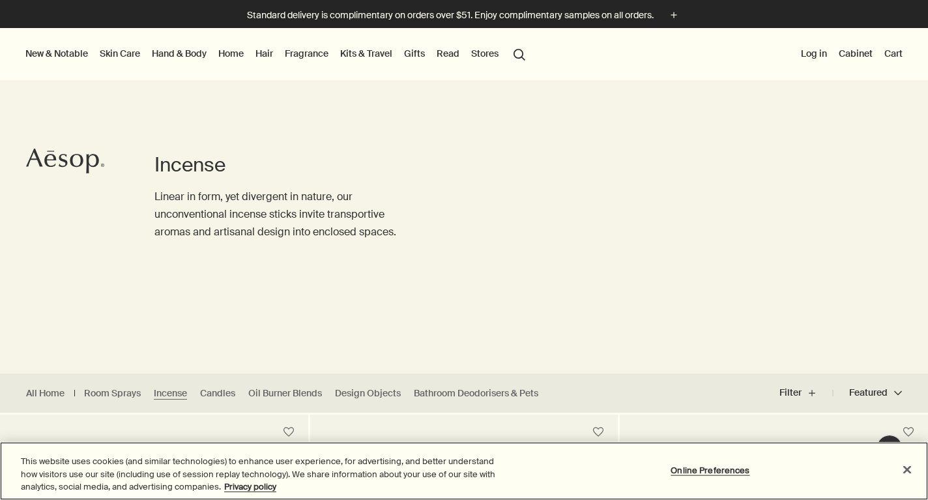
click at [909, 472] on button "Close" at bounding box center [906, 469] width 29 height 29
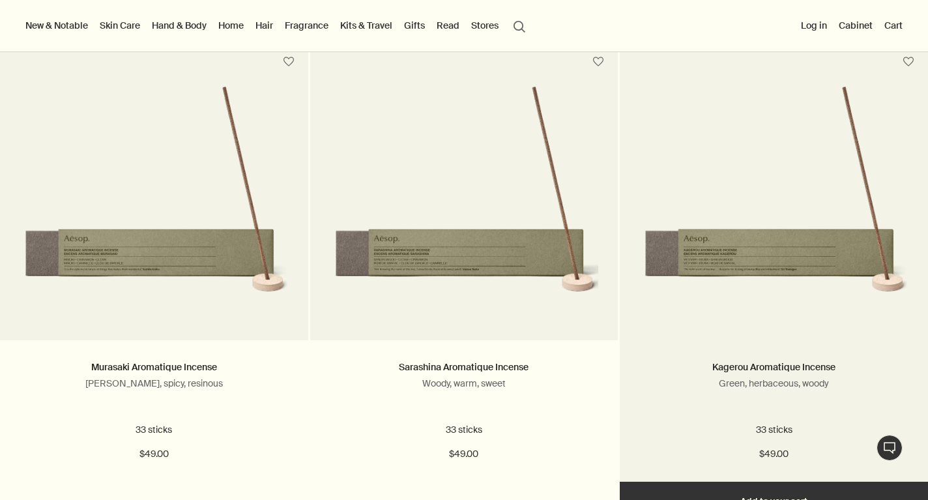
scroll to position [370, 0]
click at [746, 304] on img at bounding box center [773, 202] width 269 height 235
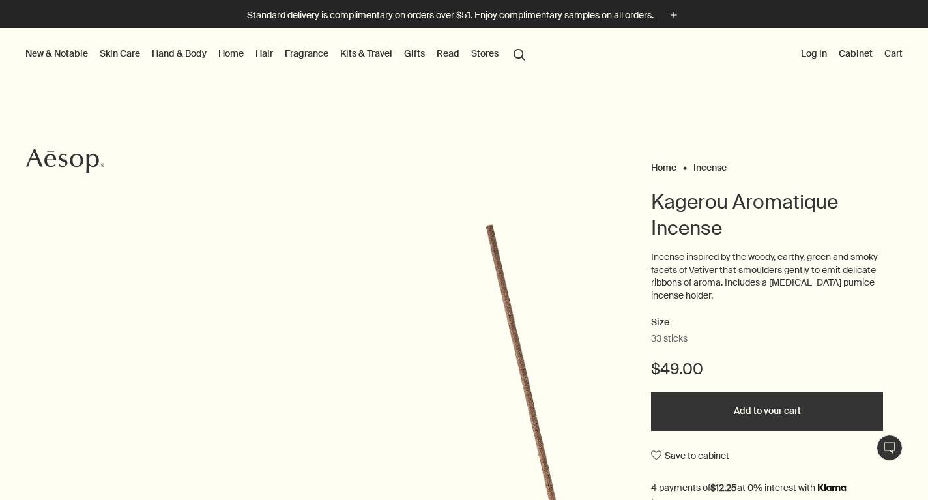
click at [302, 51] on link "Fragrance" at bounding box center [306, 53] width 49 height 17
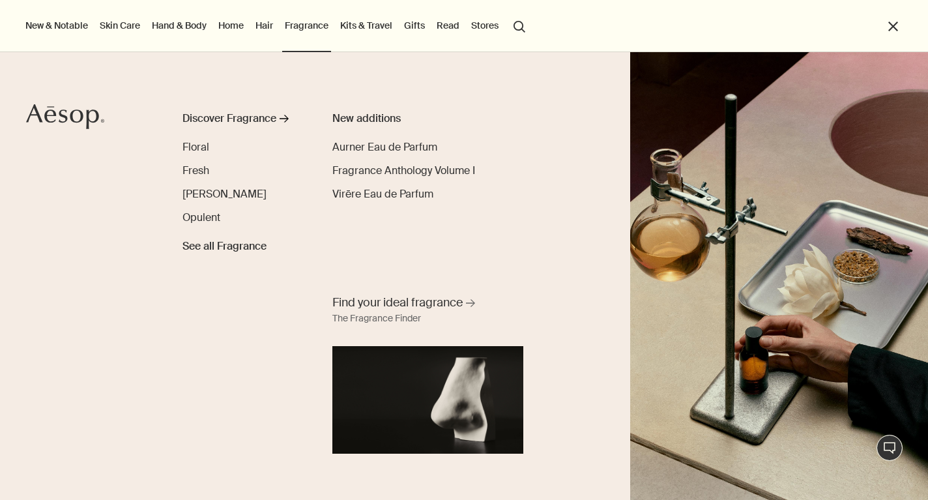
click at [130, 21] on link "Skin Care" at bounding box center [120, 25] width 46 height 17
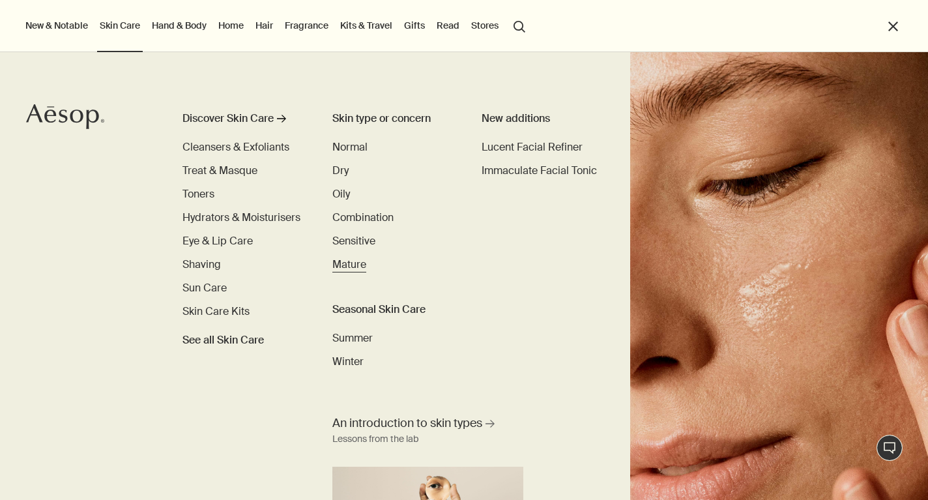
click at [345, 264] on span "Mature" at bounding box center [349, 264] width 34 height 14
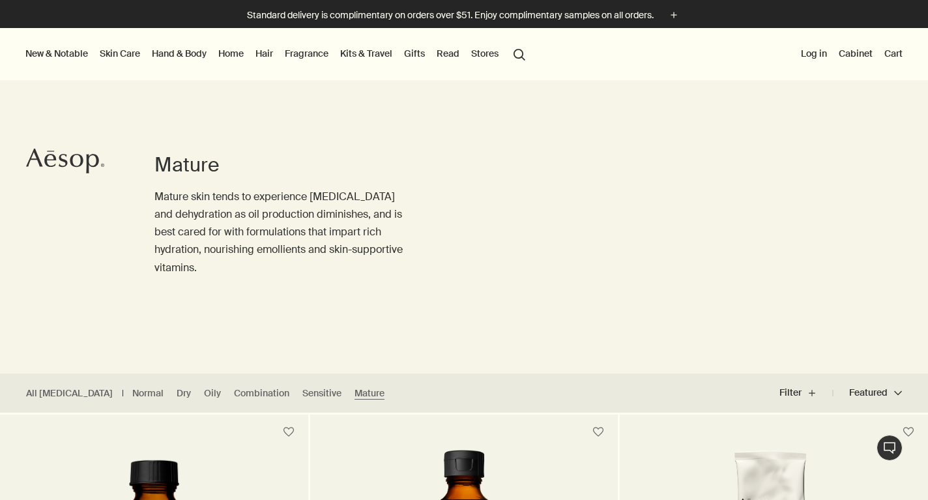
click at [112, 58] on link "Skin Care" at bounding box center [120, 53] width 46 height 17
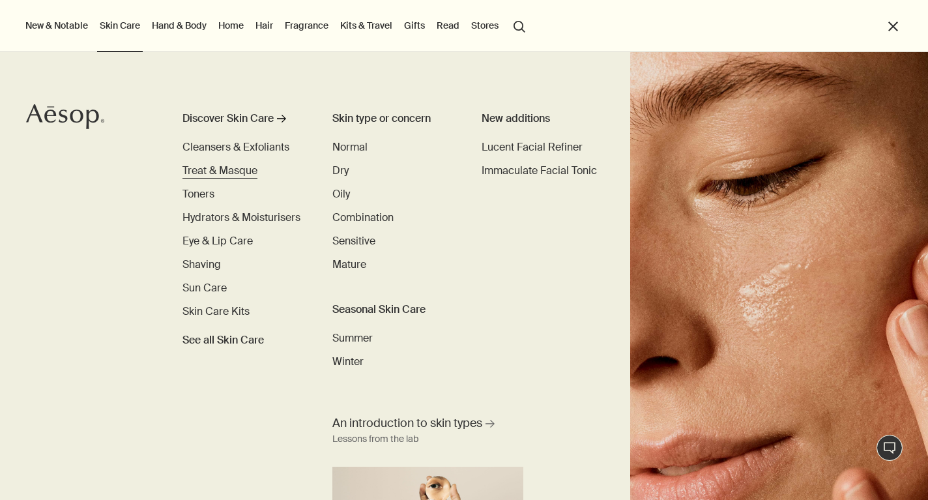
click at [228, 171] on span "Treat & Masque" at bounding box center [219, 170] width 75 height 14
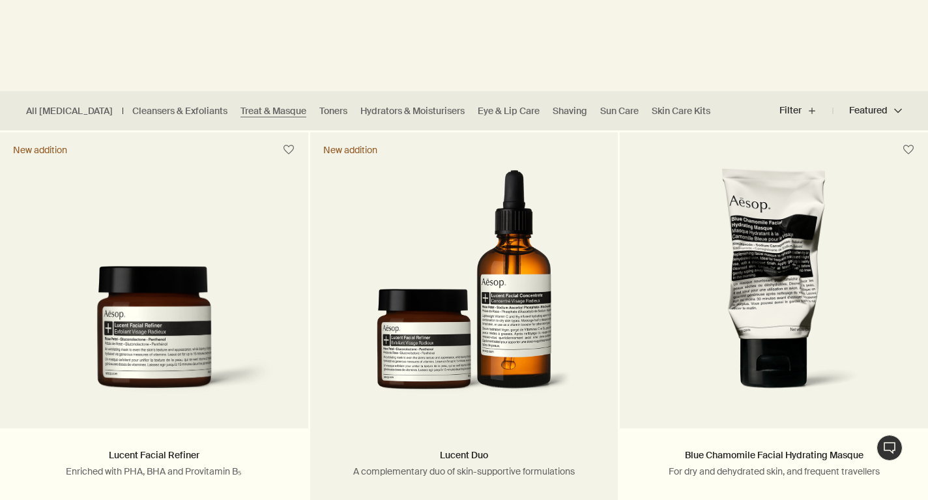
scroll to position [355, 0]
